Goal: Check status: Check status

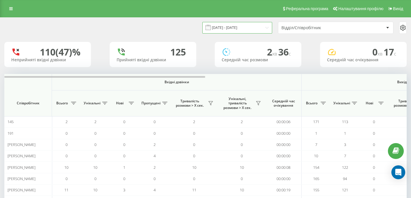
click at [250, 29] on input "[DATE] - [DATE]" at bounding box center [237, 27] width 70 height 11
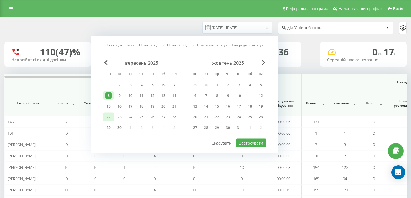
click at [111, 114] on div "22" at bounding box center [109, 117] width 8 height 8
click at [248, 145] on button "Застосувати" at bounding box center [251, 143] width 31 height 8
type input "[DATE] - [DATE]"
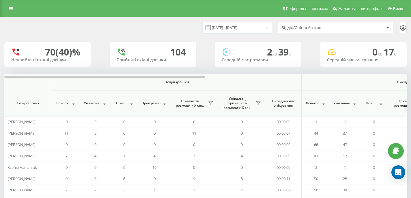
click at [319, 28] on div "Відділ/Співробітник" at bounding box center [316, 27] width 69 height 5
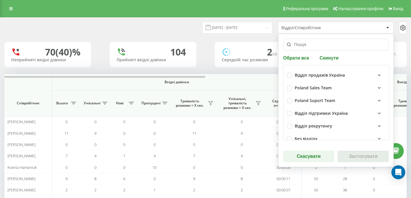
click at [328, 91] on div "Poland Sales Team" at bounding box center [340, 87] width 91 height 7
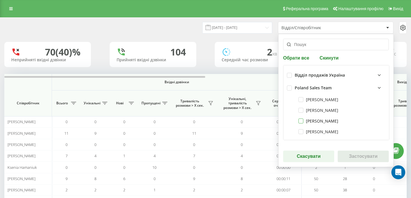
click at [325, 122] on label "[PERSON_NAME]" at bounding box center [319, 120] width 40 height 5
checkbox input "true"
click at [358, 151] on button "Застосувати" at bounding box center [363, 156] width 51 height 12
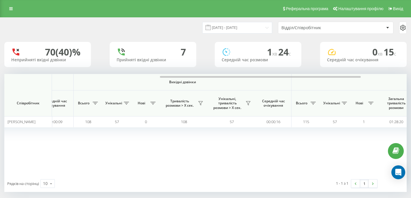
scroll to position [0, 403]
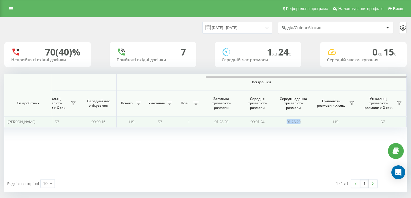
drag, startPoint x: 310, startPoint y: 122, endPoint x: 278, endPoint y: 120, distance: 32.4
click at [278, 120] on td "01:28:20" at bounding box center [294, 121] width 36 height 11
copy td "01:28:20"
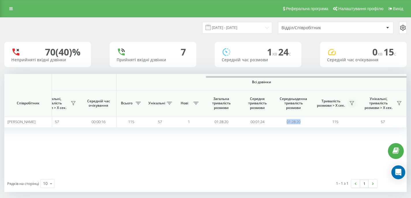
click at [354, 105] on icon at bounding box center [352, 103] width 5 height 5
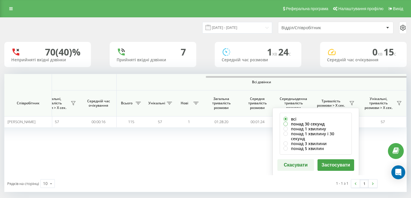
click at [316, 123] on label "понад 30 секунд" at bounding box center [316, 123] width 65 height 5
radio input "true"
click at [338, 163] on button "Застосувати" at bounding box center [336, 165] width 37 height 12
